Goal: Task Accomplishment & Management: Use online tool/utility

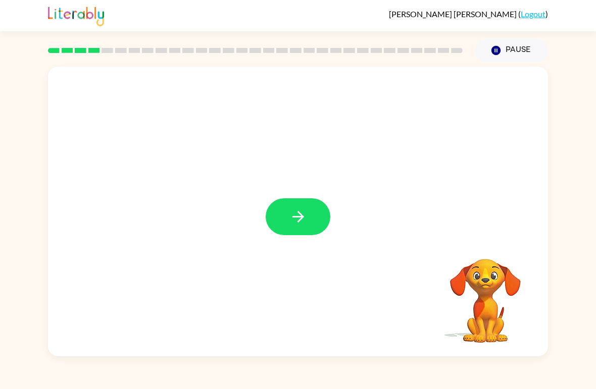
click at [294, 220] on icon "button" at bounding box center [298, 217] width 18 height 18
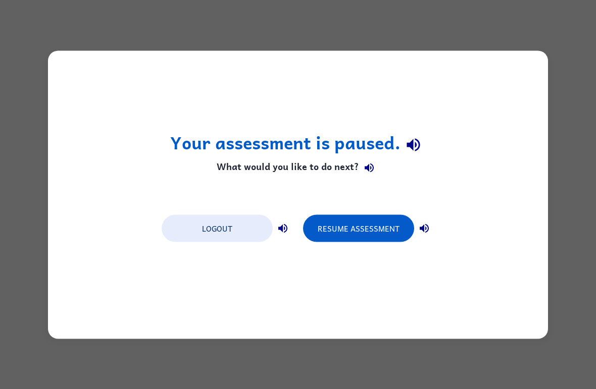
click at [373, 232] on button "Resume Assessment" at bounding box center [358, 228] width 111 height 27
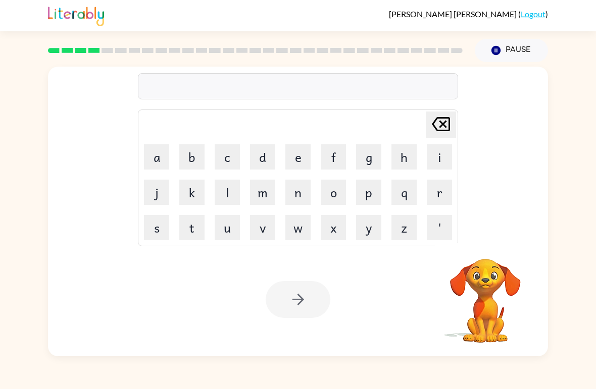
click at [162, 236] on button "s" at bounding box center [156, 227] width 25 height 25
click at [192, 232] on button "t" at bounding box center [191, 227] width 25 height 25
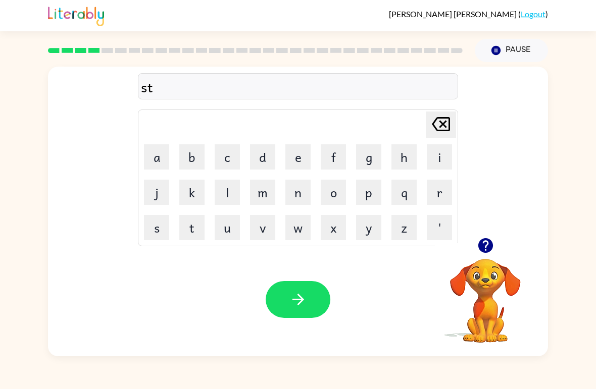
click at [433, 194] on button "r" at bounding box center [438, 192] width 25 height 25
click at [228, 232] on button "u" at bounding box center [227, 227] width 25 height 25
click at [218, 146] on button "c" at bounding box center [227, 156] width 25 height 25
click at [190, 196] on button "k" at bounding box center [191, 192] width 25 height 25
click at [296, 298] on icon "button" at bounding box center [298, 300] width 18 height 18
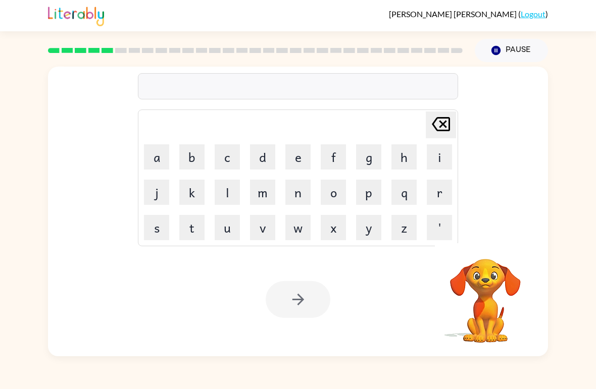
click at [226, 163] on button "c" at bounding box center [227, 156] width 25 height 25
click at [442, 194] on button "r" at bounding box center [438, 192] width 25 height 25
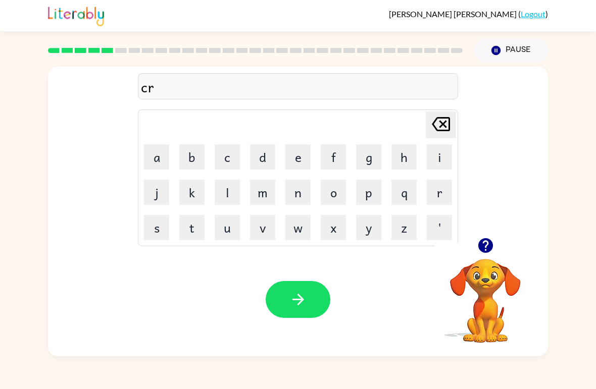
click at [289, 159] on button "e" at bounding box center [297, 156] width 25 height 25
click at [152, 193] on button "j" at bounding box center [156, 192] width 25 height 25
click at [437, 131] on icon at bounding box center [441, 124] width 18 height 14
click at [157, 161] on button "a" at bounding box center [156, 156] width 25 height 25
click at [483, 250] on icon "button" at bounding box center [484, 245] width 15 height 15
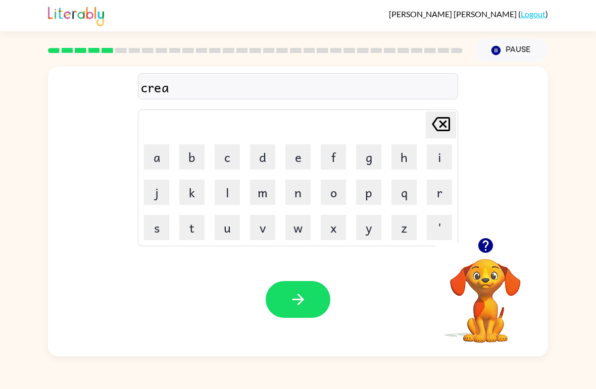
click at [369, 167] on button "g" at bounding box center [368, 156] width 25 height 25
click at [343, 193] on button "o" at bounding box center [333, 192] width 25 height 25
click at [229, 237] on button "u" at bounding box center [227, 227] width 25 height 25
click at [495, 241] on button "button" at bounding box center [485, 246] width 26 height 26
click at [158, 237] on button "s" at bounding box center [156, 227] width 25 height 25
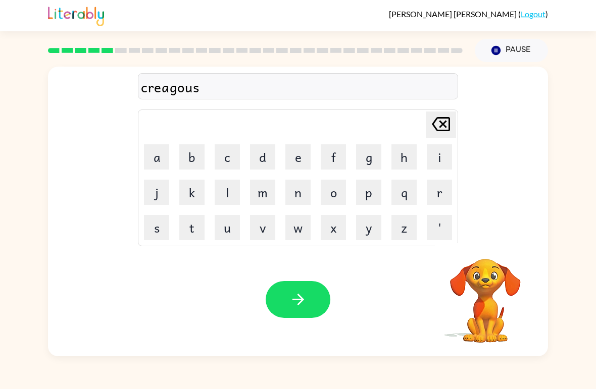
click at [290, 311] on button "button" at bounding box center [297, 299] width 65 height 37
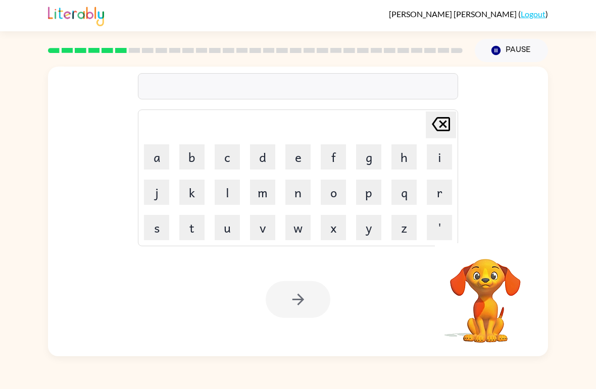
click at [433, 193] on button "r" at bounding box center [438, 192] width 25 height 25
click at [227, 158] on button "c" at bounding box center [227, 156] width 25 height 25
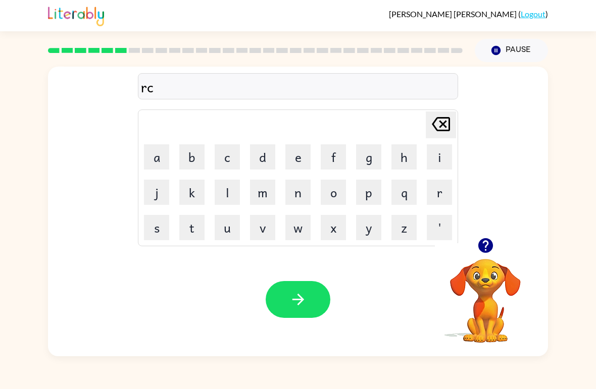
click at [435, 116] on icon "[PERSON_NAME] last character input" at bounding box center [441, 124] width 24 height 24
click at [293, 159] on button "e" at bounding box center [297, 156] width 25 height 25
click at [188, 231] on button "t" at bounding box center [191, 227] width 25 height 25
click at [436, 157] on button "i" at bounding box center [438, 156] width 25 height 25
click at [438, 196] on button "r" at bounding box center [438, 192] width 25 height 25
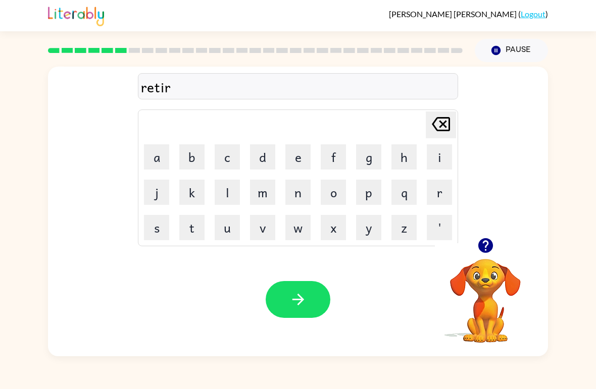
click at [294, 159] on button "e" at bounding box center [297, 156] width 25 height 25
click at [251, 194] on button "m" at bounding box center [262, 192] width 25 height 25
click at [295, 158] on button "e" at bounding box center [297, 156] width 25 height 25
click at [287, 197] on button "n" at bounding box center [297, 192] width 25 height 25
click at [190, 233] on button "t" at bounding box center [191, 227] width 25 height 25
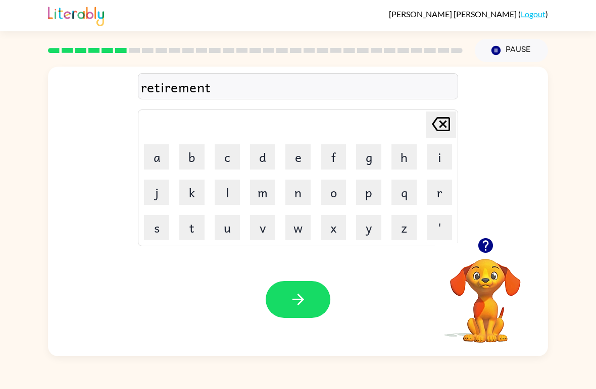
click at [286, 284] on button "button" at bounding box center [297, 299] width 65 height 37
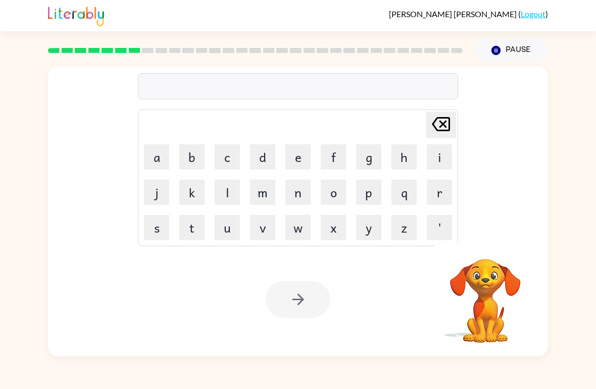
click at [194, 233] on button "t" at bounding box center [191, 227] width 25 height 25
click at [432, 154] on button "i" at bounding box center [438, 156] width 25 height 25
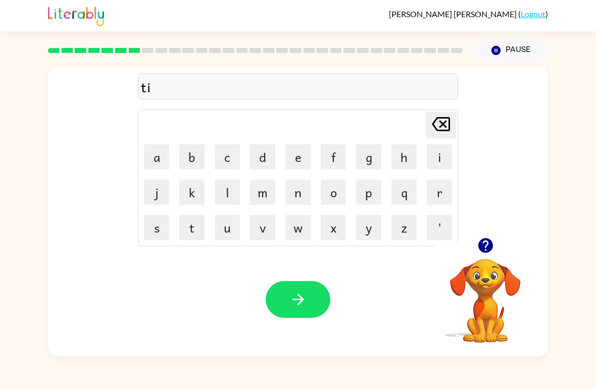
click at [229, 163] on button "c" at bounding box center [227, 156] width 25 height 25
click at [201, 200] on button "k" at bounding box center [191, 192] width 25 height 25
click at [228, 197] on button "l" at bounding box center [227, 192] width 25 height 25
click at [292, 158] on button "e" at bounding box center [297, 156] width 25 height 25
click at [297, 292] on icon "button" at bounding box center [298, 300] width 18 height 18
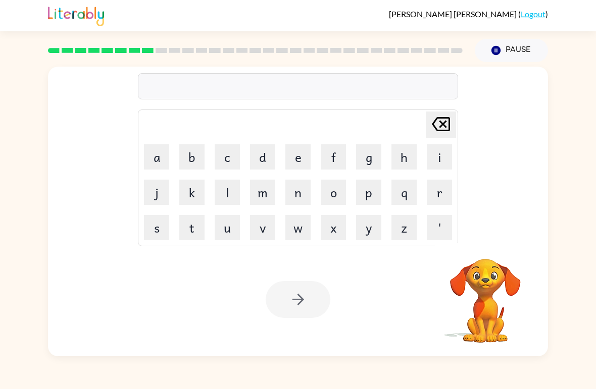
click at [299, 152] on button "e" at bounding box center [297, 156] width 25 height 25
click at [486, 243] on icon "button" at bounding box center [484, 245] width 15 height 15
click at [447, 134] on icon "[PERSON_NAME] last character input" at bounding box center [441, 124] width 24 height 24
click at [154, 230] on button "s" at bounding box center [156, 227] width 25 height 25
click at [375, 192] on button "p" at bounding box center [368, 192] width 25 height 25
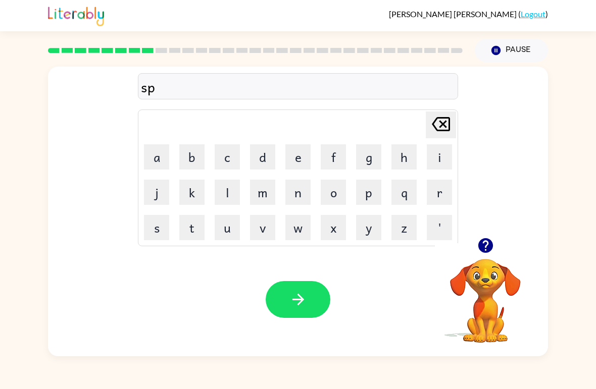
click at [293, 164] on button "e" at bounding box center [297, 156] width 25 height 25
click at [233, 159] on button "c" at bounding box center [227, 156] width 25 height 25
click at [188, 229] on button "t" at bounding box center [191, 227] width 25 height 25
click at [429, 156] on button "i" at bounding box center [438, 156] width 25 height 25
click at [221, 168] on button "c" at bounding box center [227, 156] width 25 height 25
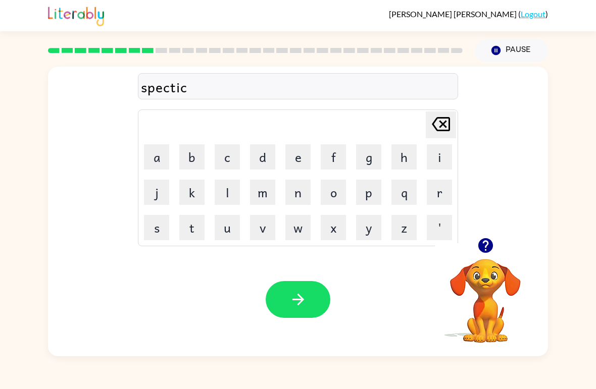
click at [142, 203] on td "j" at bounding box center [156, 192] width 34 height 34
click at [164, 162] on button "a" at bounding box center [156, 156] width 25 height 25
click at [221, 197] on button "l" at bounding box center [227, 192] width 25 height 25
click at [293, 303] on icon "button" at bounding box center [298, 300] width 18 height 18
click at [434, 196] on button "r" at bounding box center [438, 192] width 25 height 25
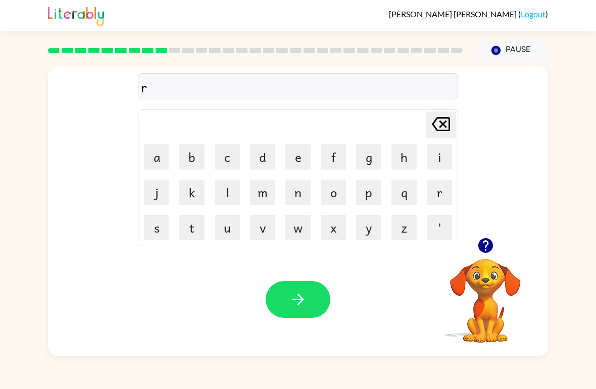
click at [230, 157] on button "c" at bounding box center [227, 156] width 25 height 25
click at [329, 147] on button "f" at bounding box center [333, 156] width 25 height 25
click at [344, 198] on button "o" at bounding box center [333, 192] width 25 height 25
click at [441, 191] on button "r" at bounding box center [438, 192] width 25 height 25
click at [229, 157] on button "c" at bounding box center [227, 156] width 25 height 25
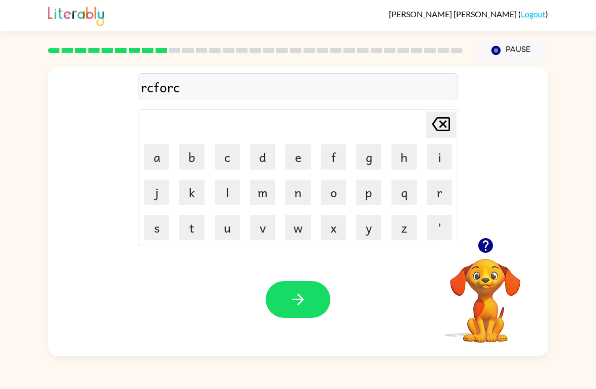
click at [300, 164] on button "e" at bounding box center [297, 156] width 25 height 25
click at [447, 119] on icon at bounding box center [441, 124] width 18 height 14
click at [442, 124] on icon at bounding box center [441, 124] width 18 height 14
click at [441, 124] on icon at bounding box center [441, 124] width 18 height 14
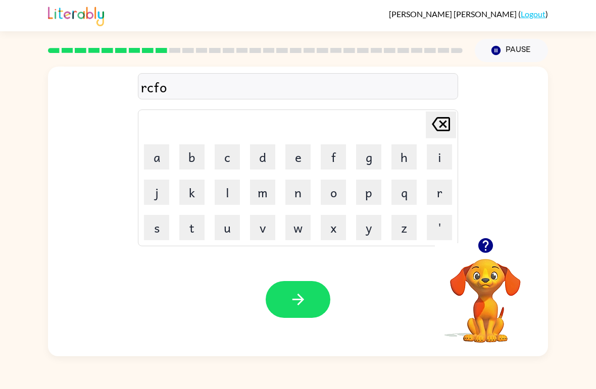
click at [431, 118] on icon "[PERSON_NAME] last character input" at bounding box center [441, 124] width 24 height 24
click at [431, 117] on icon "[PERSON_NAME] last character input" at bounding box center [441, 124] width 24 height 24
click at [293, 165] on button "e" at bounding box center [297, 156] width 25 height 25
click at [329, 161] on button "f" at bounding box center [333, 156] width 25 height 25
click at [327, 192] on button "o" at bounding box center [333, 192] width 25 height 25
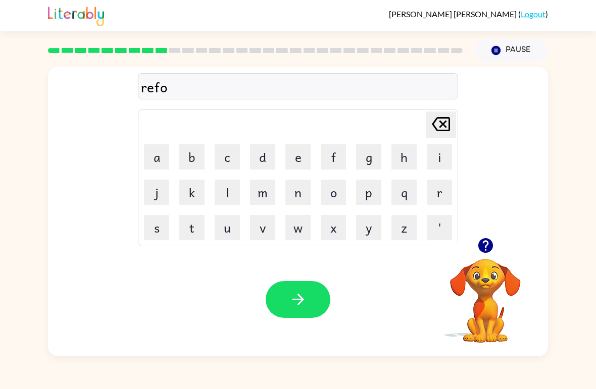
click at [435, 188] on button "r" at bounding box center [438, 192] width 25 height 25
click at [222, 156] on button "c" at bounding box center [227, 156] width 25 height 25
click at [293, 159] on button "e" at bounding box center [297, 156] width 25 height 25
click at [275, 284] on button "button" at bounding box center [297, 299] width 65 height 37
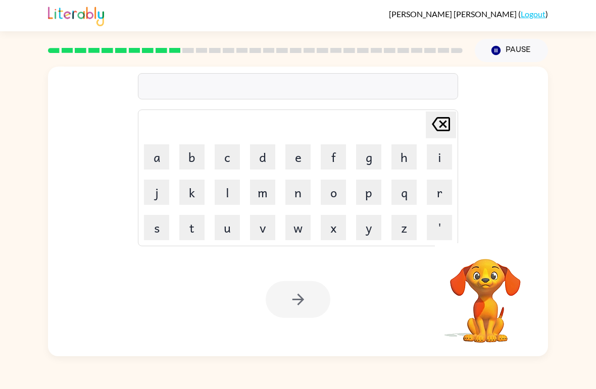
click at [371, 195] on button "p" at bounding box center [368, 192] width 25 height 25
click at [300, 162] on button "e" at bounding box center [297, 156] width 25 height 25
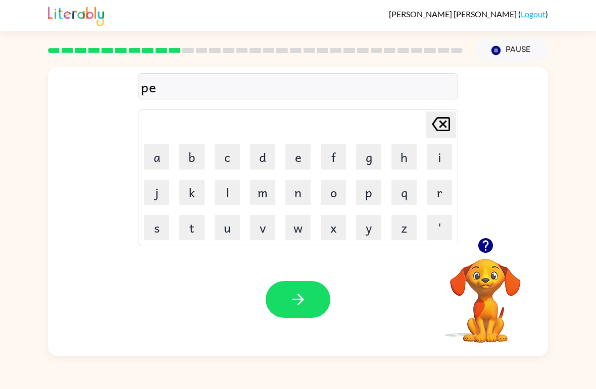
click at [403, 158] on button "h" at bounding box center [403, 156] width 25 height 25
click at [299, 156] on button "e" at bounding box center [297, 156] width 25 height 25
click at [155, 163] on button "a" at bounding box center [156, 156] width 25 height 25
click at [441, 128] on icon "[PERSON_NAME] last character input" at bounding box center [441, 124] width 24 height 24
click at [440, 128] on icon at bounding box center [441, 124] width 18 height 14
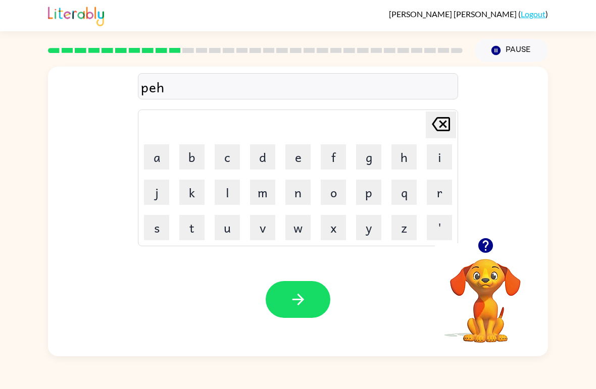
click at [426, 123] on button "[PERSON_NAME] last character input" at bounding box center [440, 125] width 30 height 27
click at [435, 188] on button "r" at bounding box center [438, 192] width 25 height 25
click at [297, 155] on button "e" at bounding box center [297, 156] width 25 height 25
click at [407, 153] on button "h" at bounding box center [403, 156] width 25 height 25
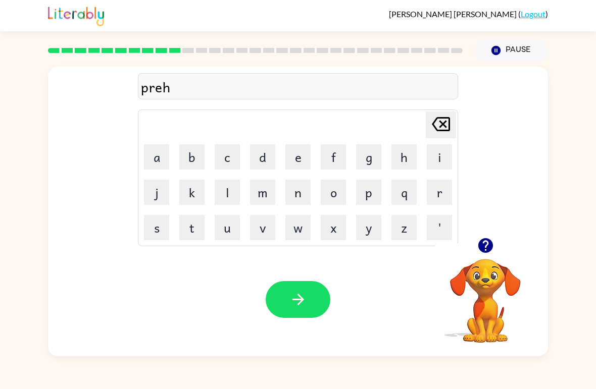
click at [298, 155] on button "e" at bounding box center [297, 156] width 25 height 25
click at [153, 155] on button "a" at bounding box center [156, 156] width 25 height 25
click at [191, 229] on button "t" at bounding box center [191, 227] width 25 height 25
click at [313, 289] on button "button" at bounding box center [297, 299] width 65 height 37
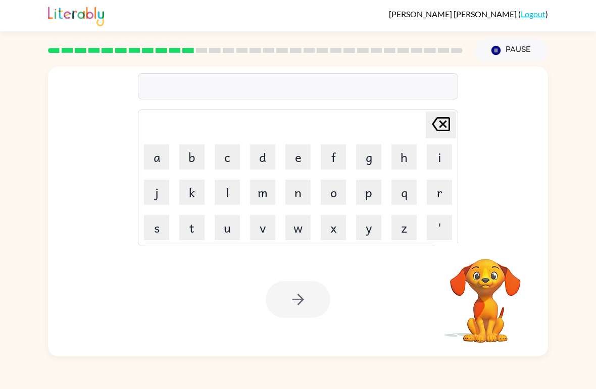
click at [294, 230] on button "w" at bounding box center [297, 227] width 25 height 25
click at [400, 157] on button "h" at bounding box center [403, 156] width 25 height 25
click at [439, 161] on button "i" at bounding box center [438, 156] width 25 height 25
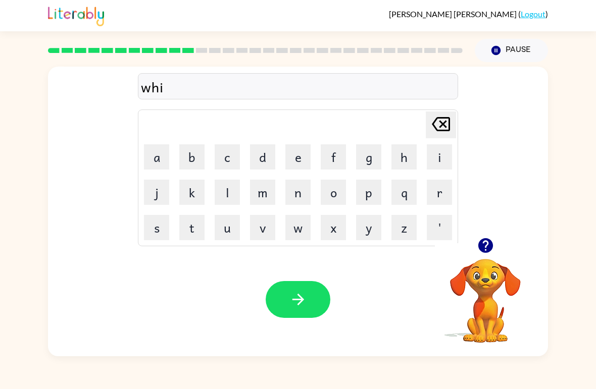
click at [157, 230] on button "s" at bounding box center [156, 227] width 25 height 25
click at [300, 161] on button "e" at bounding box center [297, 156] width 25 height 25
click at [297, 305] on icon "button" at bounding box center [298, 300] width 12 height 12
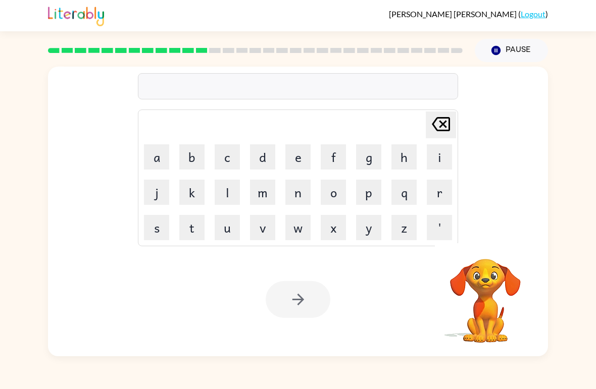
click at [297, 233] on button "w" at bounding box center [297, 227] width 25 height 25
click at [401, 156] on button "h" at bounding box center [403, 156] width 25 height 25
click at [155, 158] on button "a" at bounding box center [156, 156] width 25 height 25
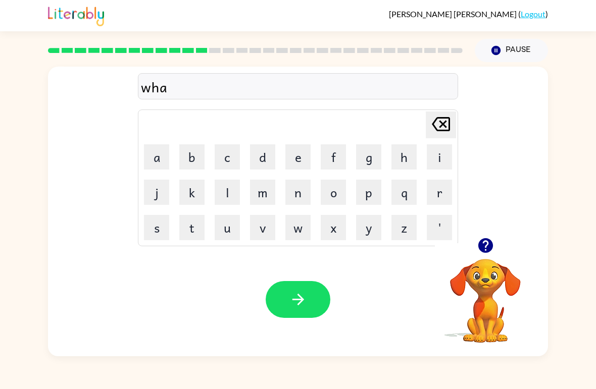
click at [223, 192] on button "l" at bounding box center [227, 192] width 25 height 25
click at [290, 161] on button "e" at bounding box center [297, 156] width 25 height 25
click at [190, 159] on button "b" at bounding box center [191, 156] width 25 height 25
click at [331, 190] on button "o" at bounding box center [333, 192] width 25 height 25
click at [283, 192] on td "n" at bounding box center [298, 192] width 34 height 34
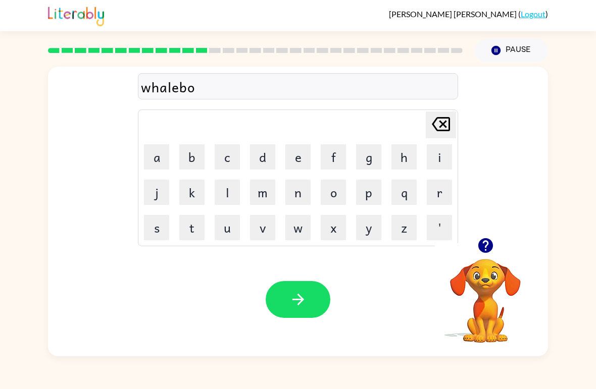
click at [298, 195] on button "n" at bounding box center [297, 192] width 25 height 25
click at [305, 161] on button "e" at bounding box center [297, 156] width 25 height 25
click at [305, 310] on button "button" at bounding box center [297, 299] width 65 height 37
click at [488, 239] on icon "button" at bounding box center [484, 245] width 15 height 15
click at [333, 160] on button "f" at bounding box center [333, 156] width 25 height 25
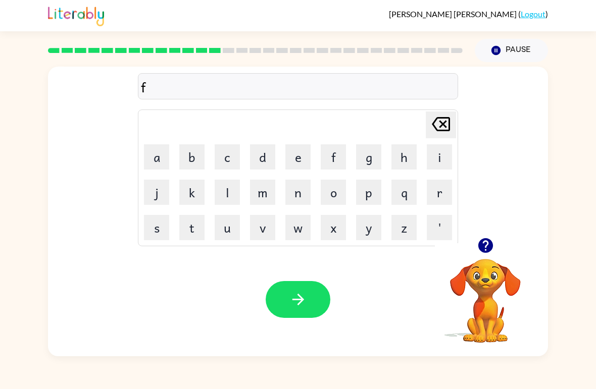
click at [226, 234] on button "u" at bounding box center [227, 227] width 25 height 25
click at [167, 175] on table "[PERSON_NAME] last character input a b c d e f g h i j k l m n o p q r s t u v …" at bounding box center [297, 178] width 319 height 136
click at [148, 164] on button "a" at bounding box center [156, 156] width 25 height 25
click at [224, 197] on button "l" at bounding box center [227, 192] width 25 height 25
click at [438, 151] on button "i" at bounding box center [438, 156] width 25 height 25
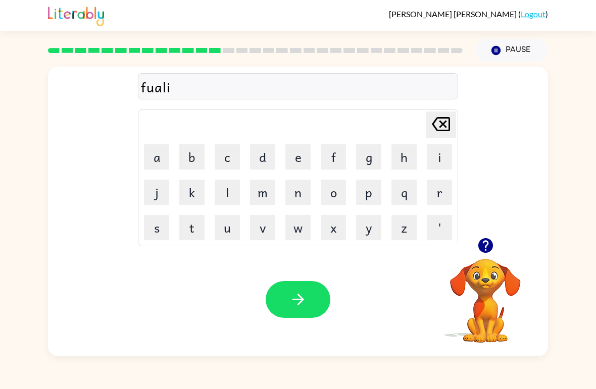
click at [164, 229] on button "s" at bounding box center [156, 227] width 25 height 25
click at [163, 229] on button "s" at bounding box center [156, 227] width 25 height 25
click at [440, 120] on icon "[PERSON_NAME] last character input" at bounding box center [441, 124] width 24 height 24
click at [191, 228] on button "t" at bounding box center [191, 227] width 25 height 25
click at [476, 248] on icon "button" at bounding box center [485, 246] width 18 height 18
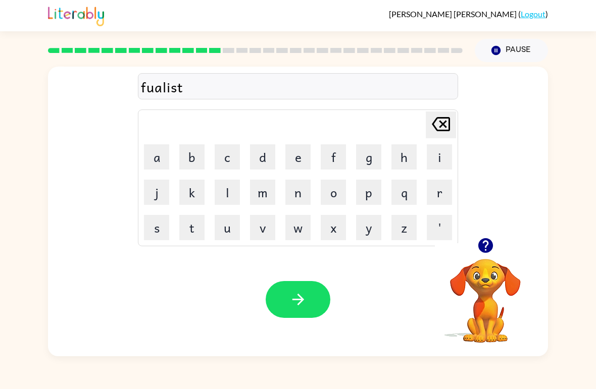
click at [436, 122] on icon "[PERSON_NAME] last character input" at bounding box center [441, 124] width 24 height 24
click at [164, 224] on button "s" at bounding box center [156, 227] width 25 height 25
click at [324, 310] on button "button" at bounding box center [297, 299] width 65 height 37
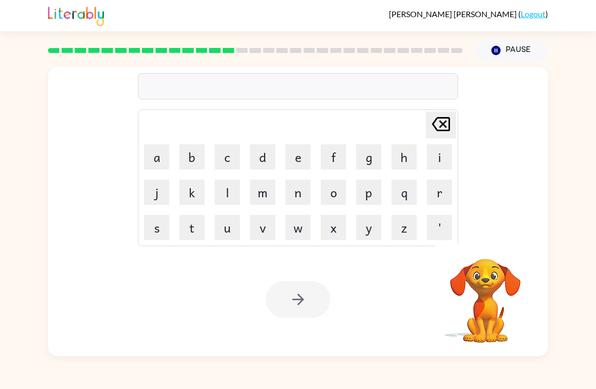
click at [158, 164] on button "a" at bounding box center [156, 156] width 25 height 25
click at [187, 220] on button "t" at bounding box center [191, 227] width 25 height 25
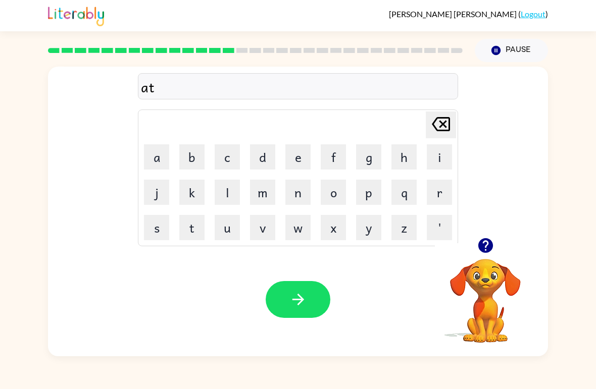
click at [305, 167] on button "e" at bounding box center [297, 156] width 25 height 25
click at [190, 156] on button "b" at bounding box center [191, 156] width 25 height 25
click at [434, 184] on button "r" at bounding box center [438, 192] width 25 height 25
click at [439, 160] on button "i" at bounding box center [438, 156] width 25 height 25
click at [296, 199] on button "n" at bounding box center [297, 192] width 25 height 25
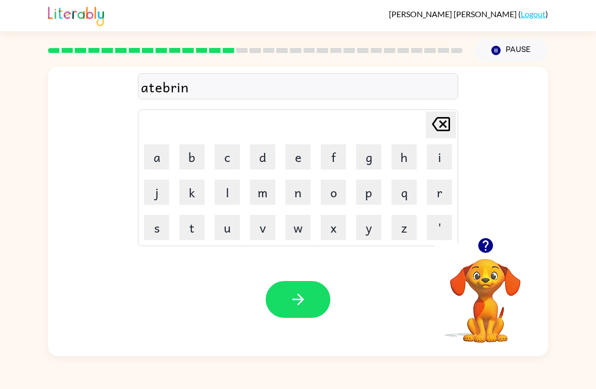
click at [307, 188] on button "n" at bounding box center [297, 192] width 25 height 25
click at [435, 129] on icon at bounding box center [441, 124] width 18 height 14
click at [300, 292] on icon "button" at bounding box center [298, 300] width 18 height 18
click at [375, 185] on button "p" at bounding box center [368, 192] width 25 height 25
click at [333, 190] on button "o" at bounding box center [333, 192] width 25 height 25
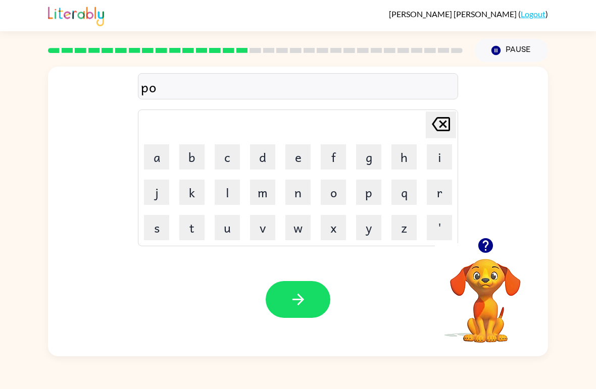
click at [444, 195] on button "r" at bounding box center [438, 192] width 25 height 25
click at [162, 239] on button "s" at bounding box center [156, 227] width 25 height 25
click at [221, 159] on button "c" at bounding box center [227, 156] width 25 height 25
click at [402, 168] on button "h" at bounding box center [403, 156] width 25 height 25
click at [298, 159] on button "e" at bounding box center [297, 156] width 25 height 25
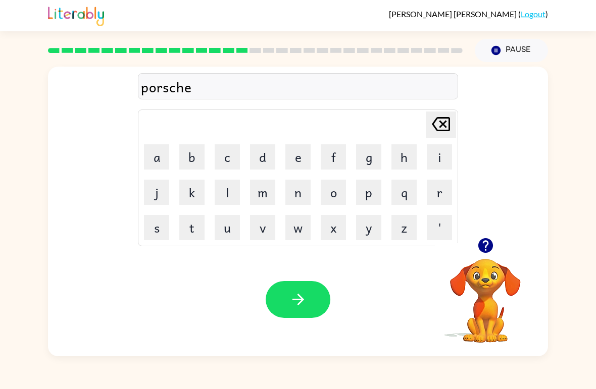
click at [276, 288] on button "button" at bounding box center [297, 299] width 65 height 37
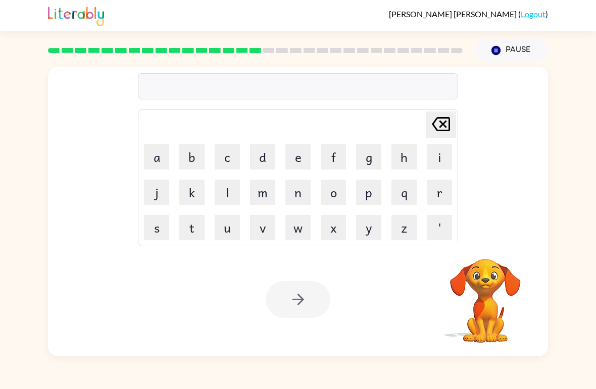
click at [291, 225] on button "w" at bounding box center [297, 227] width 25 height 25
click at [166, 157] on button "a" at bounding box center [156, 156] width 25 height 25
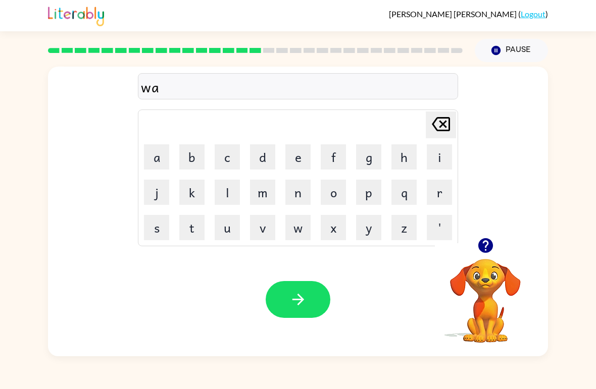
click at [351, 147] on td "g" at bounding box center [368, 157] width 34 height 34
click at [372, 164] on button "g" at bounding box center [368, 156] width 25 height 25
click at [289, 291] on icon "button" at bounding box center [298, 300] width 18 height 18
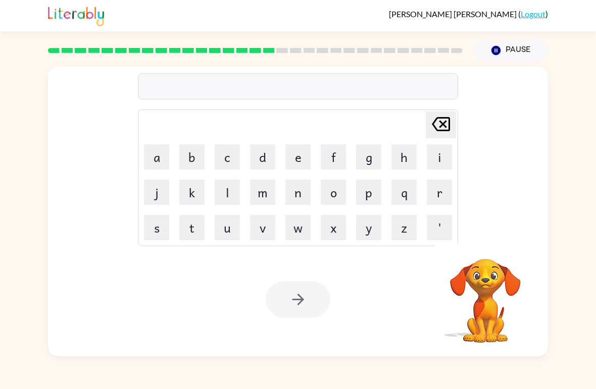
click at [268, 158] on button "d" at bounding box center [262, 156] width 25 height 25
click at [436, 192] on button "r" at bounding box center [438, 192] width 25 height 25
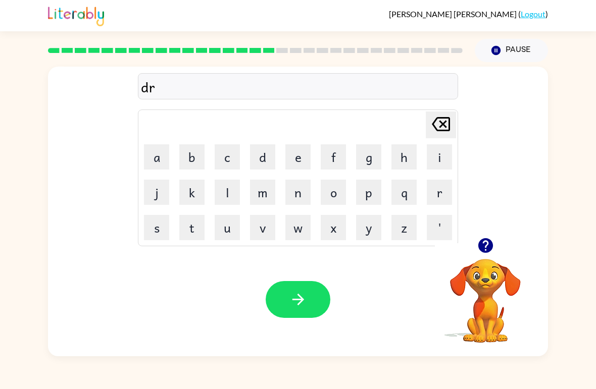
click at [233, 235] on button "u" at bounding box center [227, 227] width 25 height 25
click at [251, 200] on button "m" at bounding box center [262, 192] width 25 height 25
click at [451, 203] on button "r" at bounding box center [438, 192] width 25 height 25
click at [443, 119] on icon at bounding box center [441, 124] width 18 height 14
click at [301, 158] on button "e" at bounding box center [297, 156] width 25 height 25
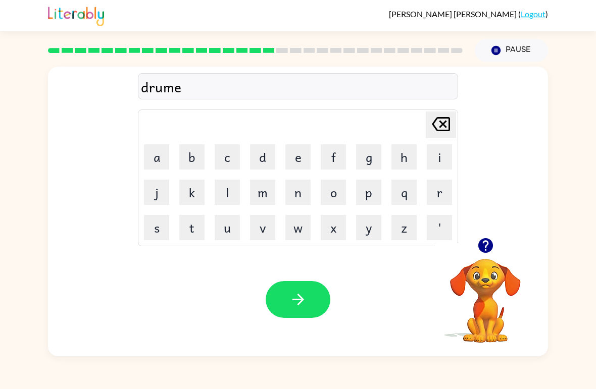
click at [435, 188] on button "r" at bounding box center [438, 192] width 25 height 25
click at [441, 129] on icon "[PERSON_NAME] last character input" at bounding box center [441, 124] width 24 height 24
click at [437, 138] on div "[PERSON_NAME] last character input" at bounding box center [441, 125] width 24 height 26
click at [294, 163] on button "e" at bounding box center [297, 156] width 25 height 25
click at [432, 192] on button "r" at bounding box center [438, 192] width 25 height 25
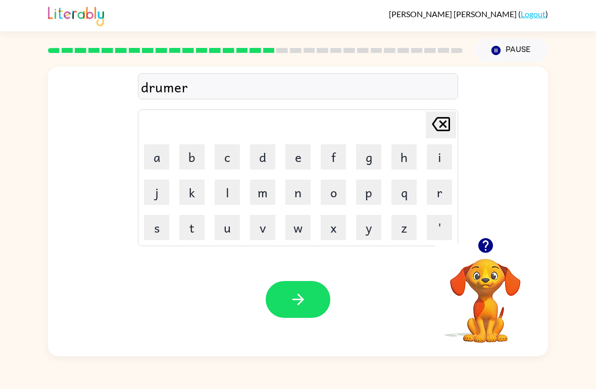
click at [439, 121] on icon "[PERSON_NAME] last character input" at bounding box center [441, 124] width 24 height 24
click at [439, 120] on icon "[PERSON_NAME] last character input" at bounding box center [441, 124] width 24 height 24
click at [256, 195] on button "m" at bounding box center [262, 192] width 25 height 25
click at [297, 164] on button "e" at bounding box center [297, 156] width 25 height 25
click at [443, 199] on button "r" at bounding box center [438, 192] width 25 height 25
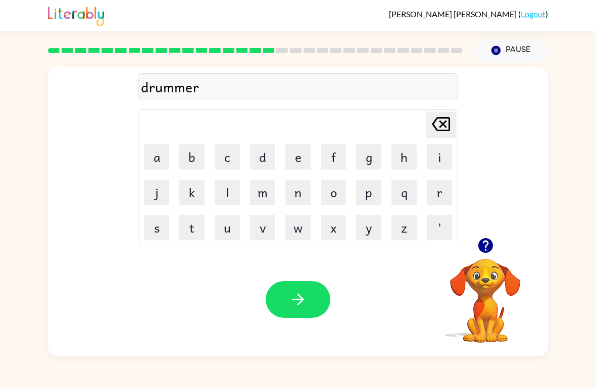
click at [297, 298] on icon "button" at bounding box center [298, 300] width 18 height 18
click at [331, 161] on button "f" at bounding box center [333, 156] width 25 height 25
click at [165, 159] on button "a" at bounding box center [156, 156] width 25 height 25
click at [272, 204] on button "m" at bounding box center [262, 192] width 25 height 25
click at [433, 159] on button "i" at bounding box center [438, 156] width 25 height 25
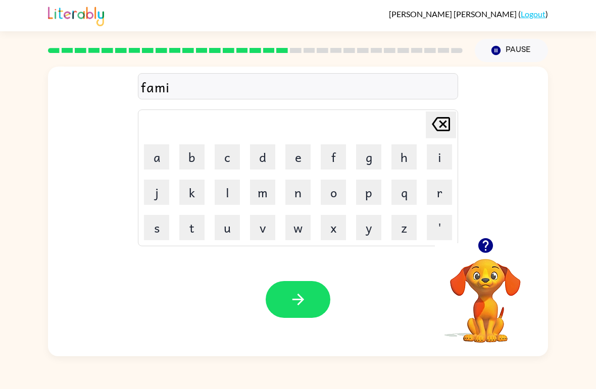
click at [368, 234] on button "y" at bounding box center [368, 227] width 25 height 25
click at [438, 122] on icon "[PERSON_NAME] last character input" at bounding box center [441, 124] width 24 height 24
click at [433, 124] on icon at bounding box center [441, 124] width 18 height 14
click at [437, 159] on button "i" at bounding box center [438, 156] width 25 height 25
click at [234, 191] on button "l" at bounding box center [227, 192] width 25 height 25
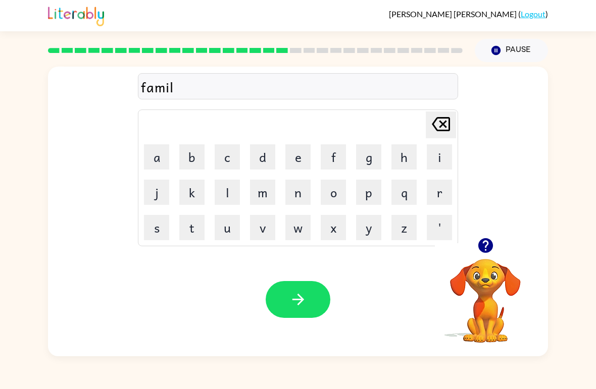
click at [371, 236] on button "y" at bounding box center [368, 227] width 25 height 25
click at [446, 215] on button "'" at bounding box center [438, 227] width 25 height 25
click at [162, 236] on button "s" at bounding box center [156, 227] width 25 height 25
click at [279, 300] on button "button" at bounding box center [297, 299] width 65 height 37
click at [492, 247] on icon "button" at bounding box center [484, 245] width 15 height 15
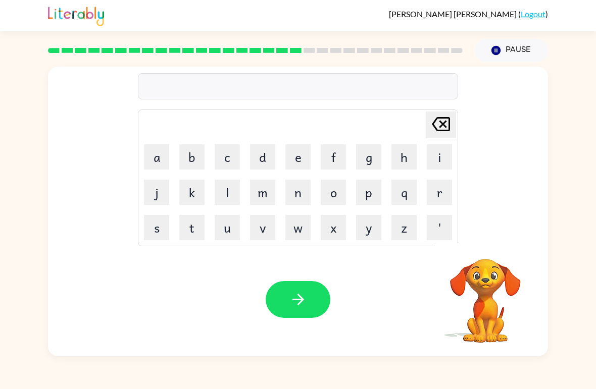
click at [271, 151] on button "d" at bounding box center [262, 156] width 25 height 25
click at [291, 163] on button "e" at bounding box center [297, 156] width 25 height 25
click at [222, 156] on button "c" at bounding box center [227, 156] width 25 height 25
click at [156, 152] on button "a" at bounding box center [156, 156] width 25 height 25
click at [292, 163] on button "e" at bounding box center [297, 156] width 25 height 25
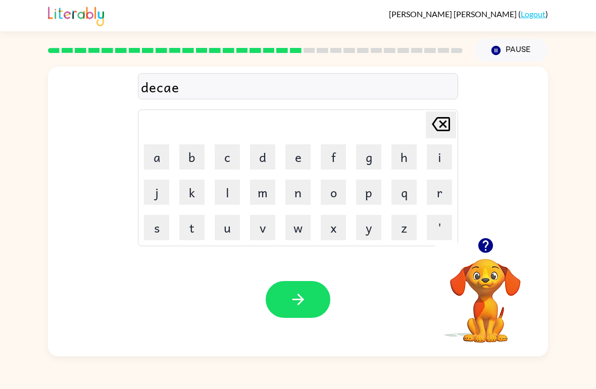
click at [284, 309] on button "button" at bounding box center [297, 299] width 65 height 37
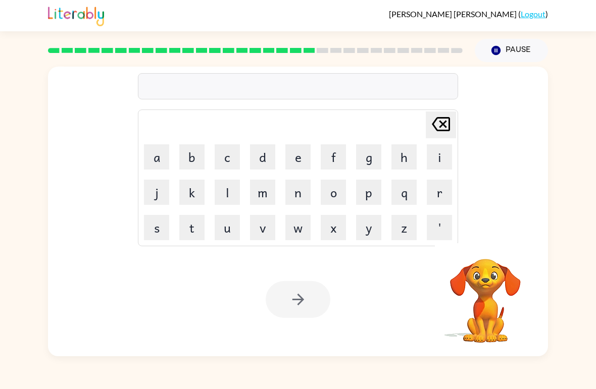
click at [595, 139] on div "[PERSON_NAME] last character input a b c d e f g h i j k l m n o p q r s t u v …" at bounding box center [298, 209] width 596 height 294
click at [353, 159] on td "g" at bounding box center [368, 157] width 34 height 34
click at [363, 163] on button "g" at bounding box center [368, 156] width 25 height 25
click at [164, 161] on button "a" at bounding box center [156, 156] width 25 height 25
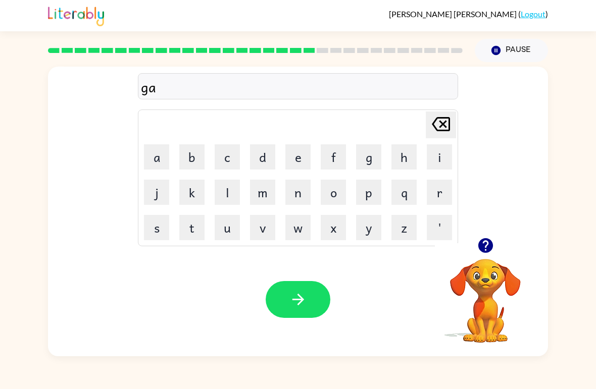
click at [192, 239] on button "t" at bounding box center [191, 227] width 25 height 25
click at [398, 163] on button "h" at bounding box center [403, 156] width 25 height 25
click at [295, 161] on button "e" at bounding box center [297, 156] width 25 height 25
click at [440, 191] on button "r" at bounding box center [438, 192] width 25 height 25
click at [295, 161] on button "e" at bounding box center [297, 156] width 25 height 25
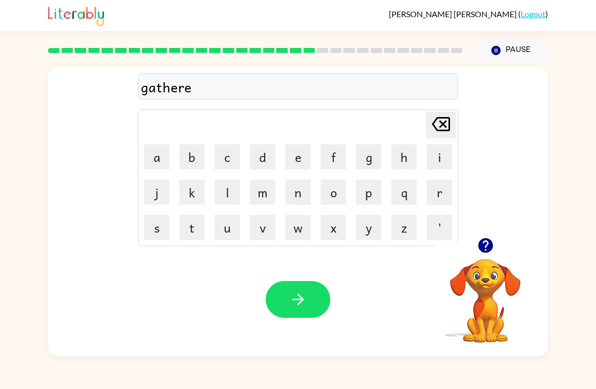
click at [270, 157] on button "d" at bounding box center [262, 156] width 25 height 25
click at [498, 245] on button "button" at bounding box center [485, 246] width 26 height 26
click at [299, 290] on button "button" at bounding box center [297, 299] width 65 height 37
click at [370, 202] on button "p" at bounding box center [368, 192] width 25 height 25
click at [435, 193] on button "r" at bounding box center [438, 192] width 25 height 25
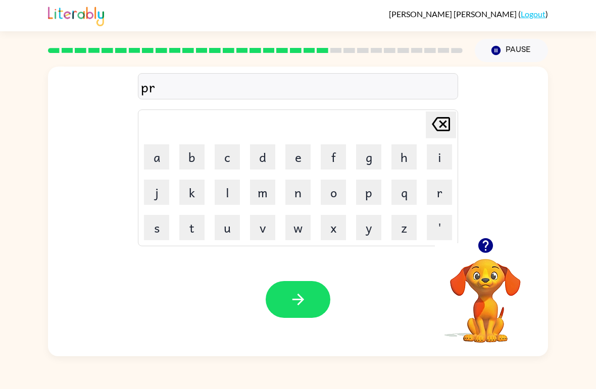
click at [292, 154] on button "e" at bounding box center [297, 156] width 25 height 25
click at [151, 224] on button "s" at bounding box center [156, 227] width 25 height 25
click at [433, 159] on button "i" at bounding box center [438, 156] width 25 height 25
click at [162, 226] on button "s" at bounding box center [156, 227] width 25 height 25
click at [231, 198] on button "l" at bounding box center [227, 192] width 25 height 25
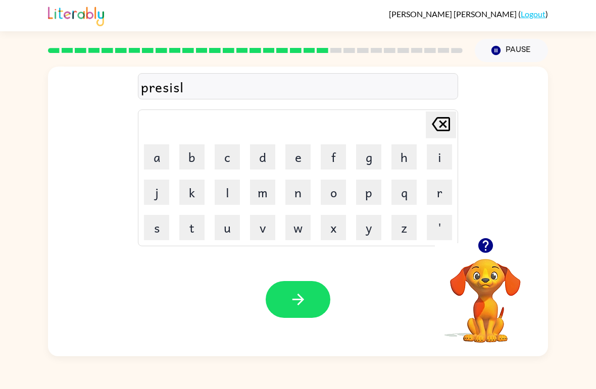
click at [362, 230] on button "y" at bounding box center [368, 227] width 25 height 25
click at [483, 247] on icon "button" at bounding box center [484, 245] width 15 height 15
click at [263, 312] on div "Your browser must support playing .mp4 files to use Literably. Please try using…" at bounding box center [298, 300] width 500 height 114
click at [276, 313] on button "button" at bounding box center [297, 299] width 65 height 37
click at [159, 230] on button "s" at bounding box center [156, 227] width 25 height 25
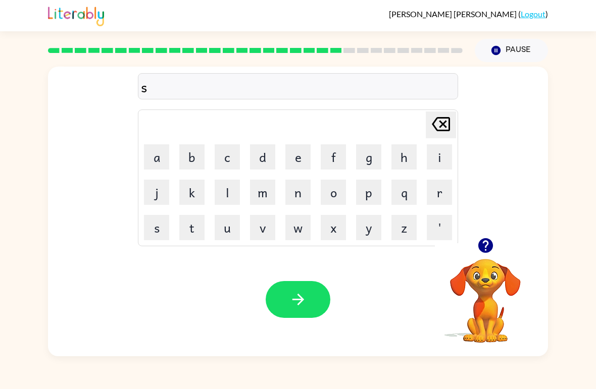
click at [191, 230] on button "t" at bounding box center [191, 227] width 25 height 25
click at [451, 203] on button "r" at bounding box center [438, 192] width 25 height 25
click at [292, 159] on button "e" at bounding box center [297, 156] width 25 height 25
click at [193, 225] on button "t" at bounding box center [191, 227] width 25 height 25
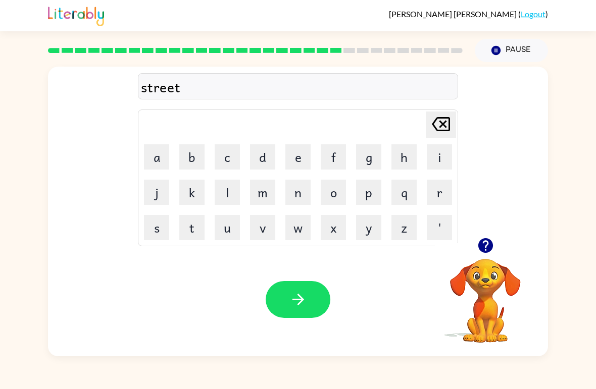
click at [485, 244] on icon "button" at bounding box center [484, 245] width 15 height 15
click at [227, 159] on button "c" at bounding box center [227, 156] width 25 height 25
click at [154, 151] on button "a" at bounding box center [156, 156] width 25 height 25
click at [429, 201] on button "r" at bounding box center [438, 192] width 25 height 25
click at [283, 297] on button "button" at bounding box center [297, 299] width 65 height 37
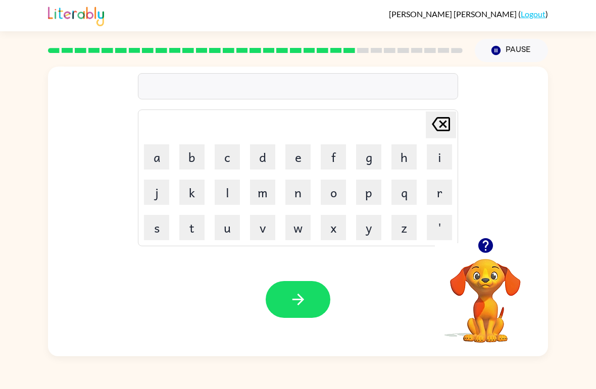
click at [146, 186] on button "j" at bounding box center [156, 192] width 25 height 25
click at [294, 163] on button "e" at bounding box center [297, 156] width 25 height 25
click at [302, 197] on button "n" at bounding box center [297, 192] width 25 height 25
click at [166, 201] on button "j" at bounding box center [156, 192] width 25 height 25
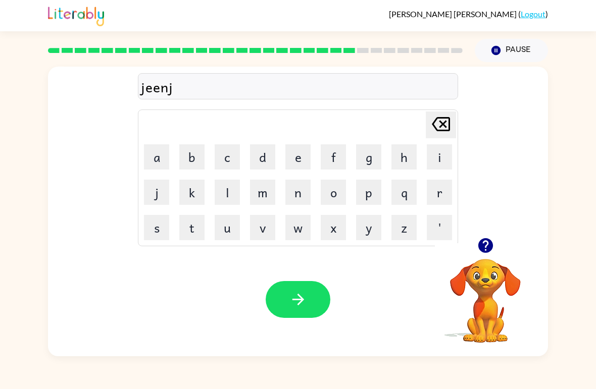
click at [293, 154] on button "e" at bounding box center [297, 156] width 25 height 25
click at [442, 182] on button "r" at bounding box center [438, 192] width 25 height 25
click at [301, 316] on button "button" at bounding box center [297, 299] width 65 height 37
click at [481, 247] on icon "button" at bounding box center [484, 245] width 15 height 15
click at [231, 155] on button "c" at bounding box center [227, 156] width 25 height 25
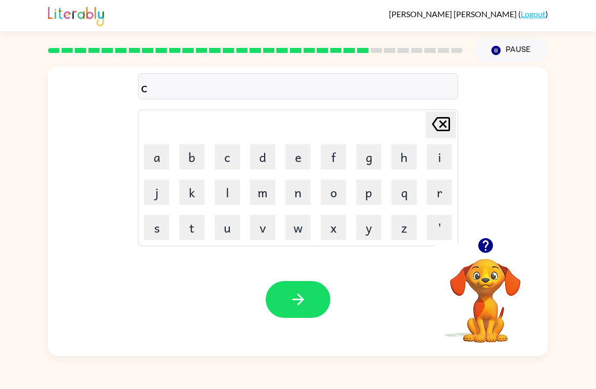
click at [330, 191] on button "o" at bounding box center [333, 192] width 25 height 25
click at [291, 193] on button "n" at bounding box center [297, 192] width 25 height 25
click at [232, 165] on button "c" at bounding box center [227, 156] width 25 height 25
click at [228, 184] on button "l" at bounding box center [227, 192] width 25 height 25
click at [229, 230] on button "u" at bounding box center [227, 227] width 25 height 25
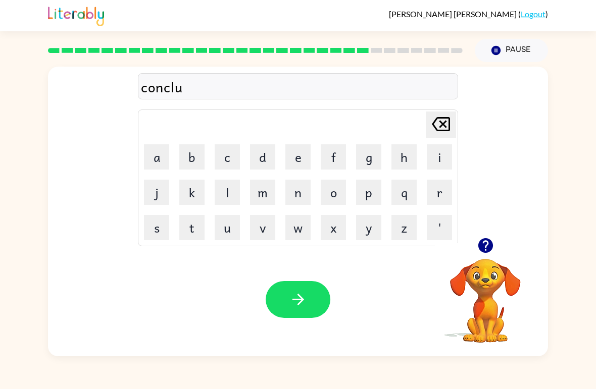
click at [257, 162] on button "d" at bounding box center [262, 156] width 25 height 25
click at [299, 155] on button "e" at bounding box center [297, 156] width 25 height 25
click at [270, 161] on button "d" at bounding box center [262, 156] width 25 height 25
click at [297, 303] on icon "button" at bounding box center [298, 300] width 18 height 18
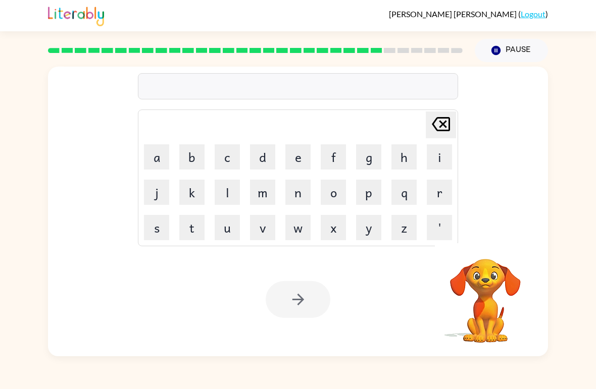
click at [228, 156] on button "c" at bounding box center [227, 156] width 25 height 25
click at [158, 150] on button "a" at bounding box center [156, 156] width 25 height 25
click at [190, 230] on button "t" at bounding box center [191, 227] width 25 height 25
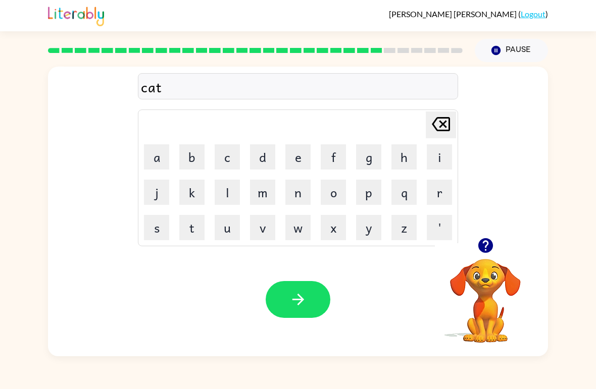
click at [335, 167] on button "f" at bounding box center [333, 156] width 25 height 25
click at [428, 156] on button "i" at bounding box center [438, 156] width 25 height 25
click at [166, 229] on button "s" at bounding box center [156, 227] width 25 height 25
click at [405, 157] on button "h" at bounding box center [403, 156] width 25 height 25
click at [287, 288] on button "button" at bounding box center [297, 299] width 65 height 37
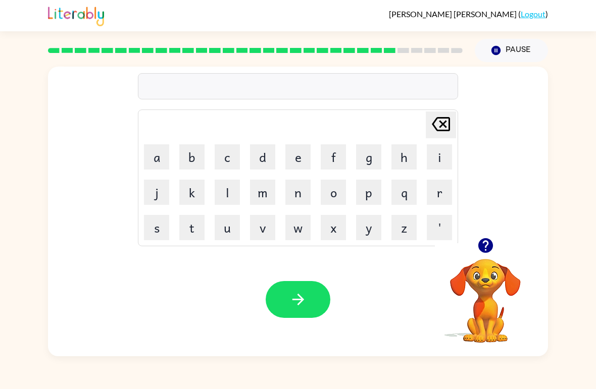
click at [333, 193] on button "o" at bounding box center [333, 192] width 25 height 25
click at [253, 231] on button "v" at bounding box center [262, 227] width 25 height 25
click at [274, 148] on button "d" at bounding box center [262, 156] width 25 height 25
click at [441, 134] on icon "[PERSON_NAME] last character input" at bounding box center [441, 124] width 24 height 24
click at [296, 151] on button "e" at bounding box center [297, 156] width 25 height 25
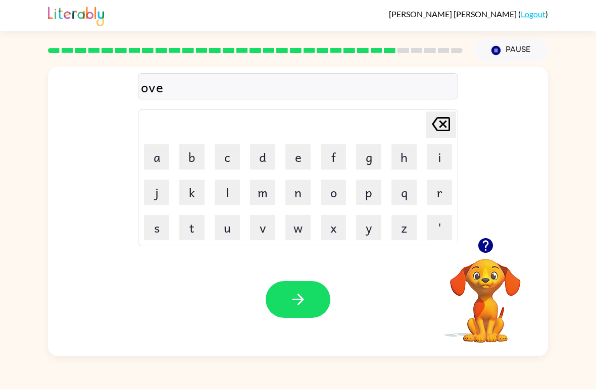
click at [443, 197] on button "r" at bounding box center [438, 192] width 25 height 25
click at [194, 223] on button "t" at bounding box center [191, 227] width 25 height 25
click at [434, 154] on button "i" at bounding box center [438, 156] width 25 height 25
click at [266, 191] on button "m" at bounding box center [262, 192] width 25 height 25
click at [294, 155] on button "e" at bounding box center [297, 156] width 25 height 25
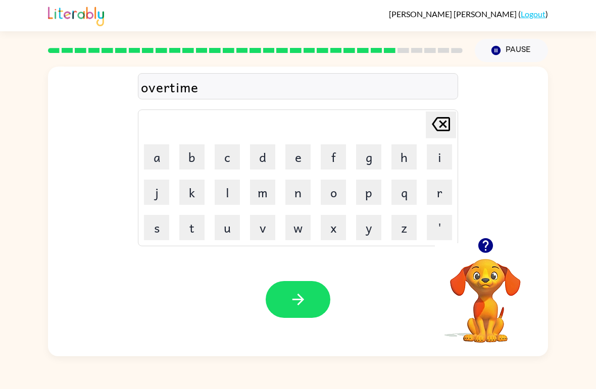
click at [285, 317] on button "button" at bounding box center [297, 299] width 65 height 37
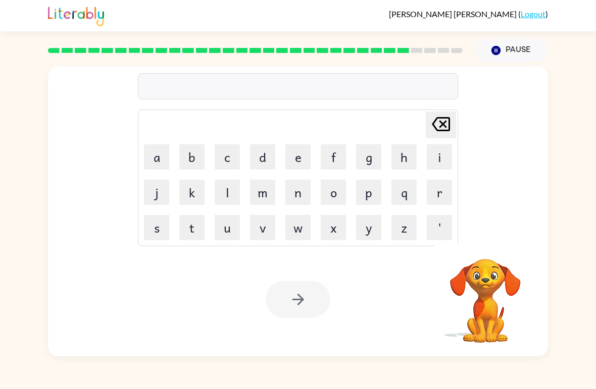
click at [370, 159] on button "g" at bounding box center [368, 156] width 25 height 25
click at [229, 194] on button "l" at bounding box center [227, 192] width 25 height 25
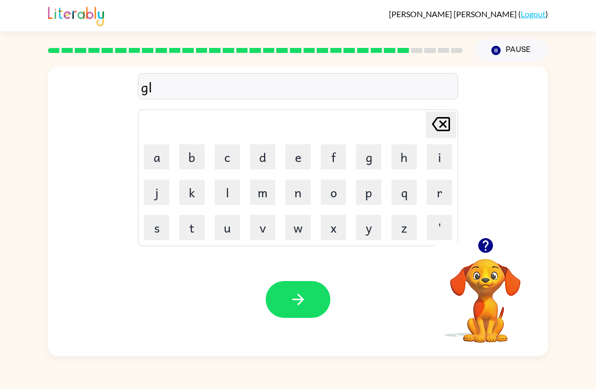
click at [336, 197] on button "o" at bounding box center [333, 192] width 25 height 25
click at [306, 228] on button "w" at bounding box center [297, 227] width 25 height 25
click at [307, 299] on button "button" at bounding box center [297, 299] width 65 height 37
click at [296, 235] on button "w" at bounding box center [297, 227] width 25 height 25
click at [401, 163] on button "h" at bounding box center [403, 156] width 25 height 25
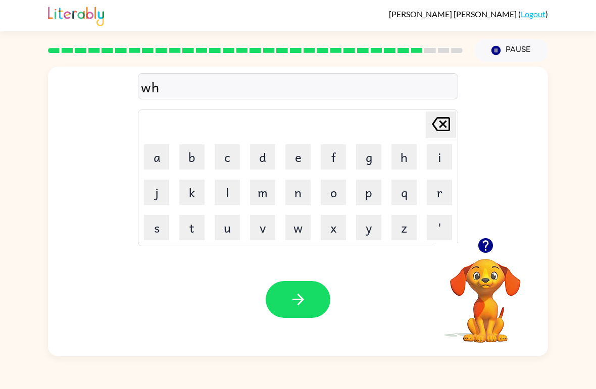
click at [445, 161] on button "i" at bounding box center [438, 156] width 25 height 25
click at [366, 187] on button "p" at bounding box center [368, 192] width 25 height 25
click at [490, 244] on icon "button" at bounding box center [484, 245] width 15 height 15
click at [288, 296] on button "button" at bounding box center [297, 299] width 65 height 37
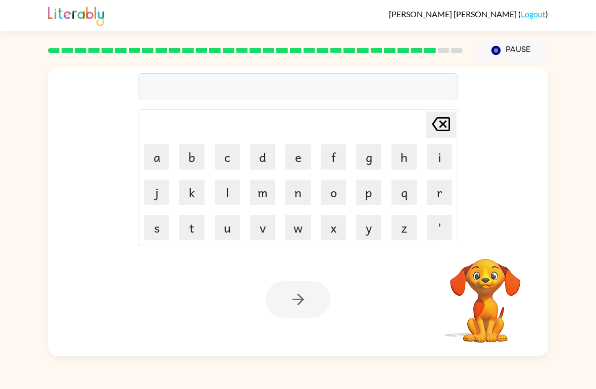
click at [168, 155] on button "a" at bounding box center [156, 156] width 25 height 25
click at [161, 226] on button "s" at bounding box center [156, 227] width 25 height 25
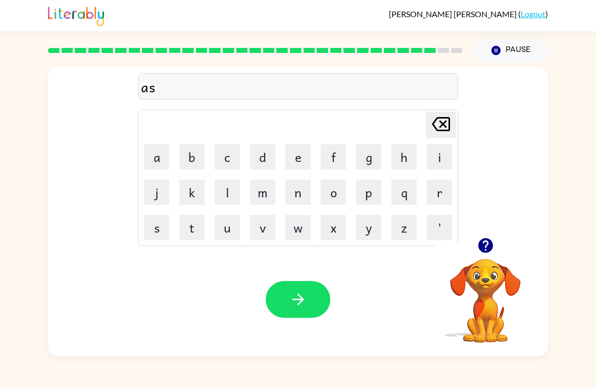
click at [197, 225] on button "t" at bounding box center [191, 227] width 25 height 25
click at [432, 196] on button "r" at bounding box center [438, 192] width 25 height 25
click at [337, 199] on button "o" at bounding box center [333, 192] width 25 height 25
click at [480, 238] on icon "button" at bounding box center [485, 246] width 18 height 18
click at [486, 251] on icon "button" at bounding box center [484, 245] width 15 height 15
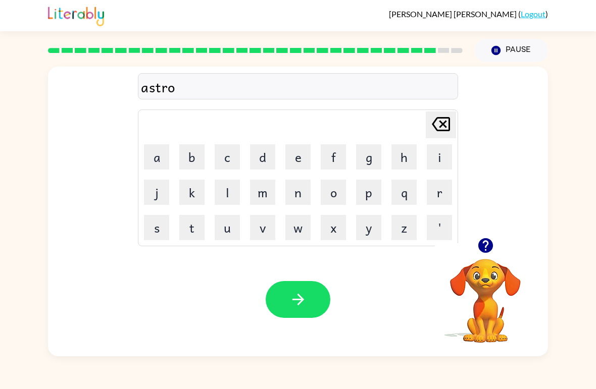
click at [164, 181] on button "j" at bounding box center [156, 192] width 25 height 25
click at [439, 137] on div "[PERSON_NAME] last character input" at bounding box center [441, 125] width 24 height 26
click at [158, 152] on button "a" at bounding box center [156, 156] width 25 height 25
click at [188, 240] on button "t" at bounding box center [191, 227] width 25 height 25
click at [288, 159] on button "e" at bounding box center [297, 156] width 25 height 25
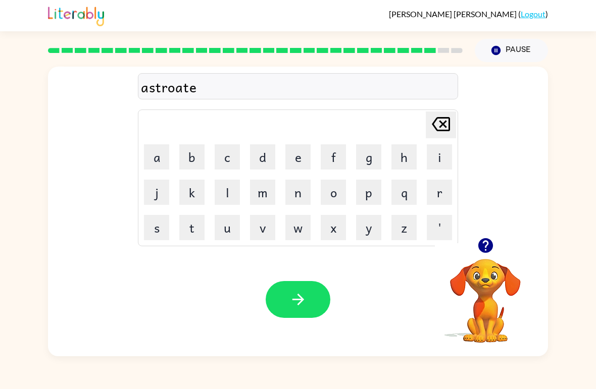
click at [282, 304] on button "button" at bounding box center [297, 299] width 65 height 37
click at [255, 191] on button "m" at bounding box center [262, 192] width 25 height 25
click at [161, 165] on button "a" at bounding box center [156, 156] width 25 height 25
click at [160, 224] on button "s" at bounding box center [156, 227] width 25 height 25
click at [193, 225] on button "t" at bounding box center [191, 227] width 25 height 25
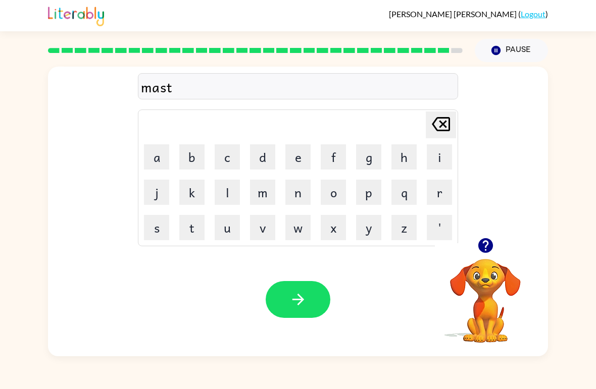
click at [299, 162] on button "e" at bounding box center [297, 156] width 25 height 25
click at [439, 190] on button "r" at bounding box center [438, 192] width 25 height 25
click at [366, 198] on button "p" at bounding box center [368, 192] width 25 height 25
click at [432, 154] on button "i" at bounding box center [438, 156] width 25 height 25
click at [296, 165] on button "e" at bounding box center [297, 156] width 25 height 25
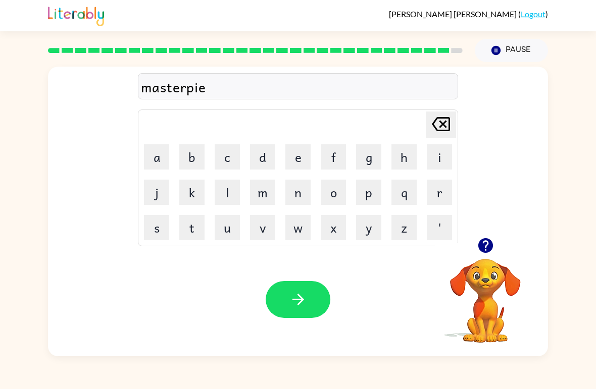
click at [237, 158] on button "c" at bounding box center [227, 156] width 25 height 25
click at [299, 157] on button "e" at bounding box center [297, 156] width 25 height 25
click at [294, 308] on icon "button" at bounding box center [298, 300] width 18 height 18
